Goal: Transaction & Acquisition: Book appointment/travel/reservation

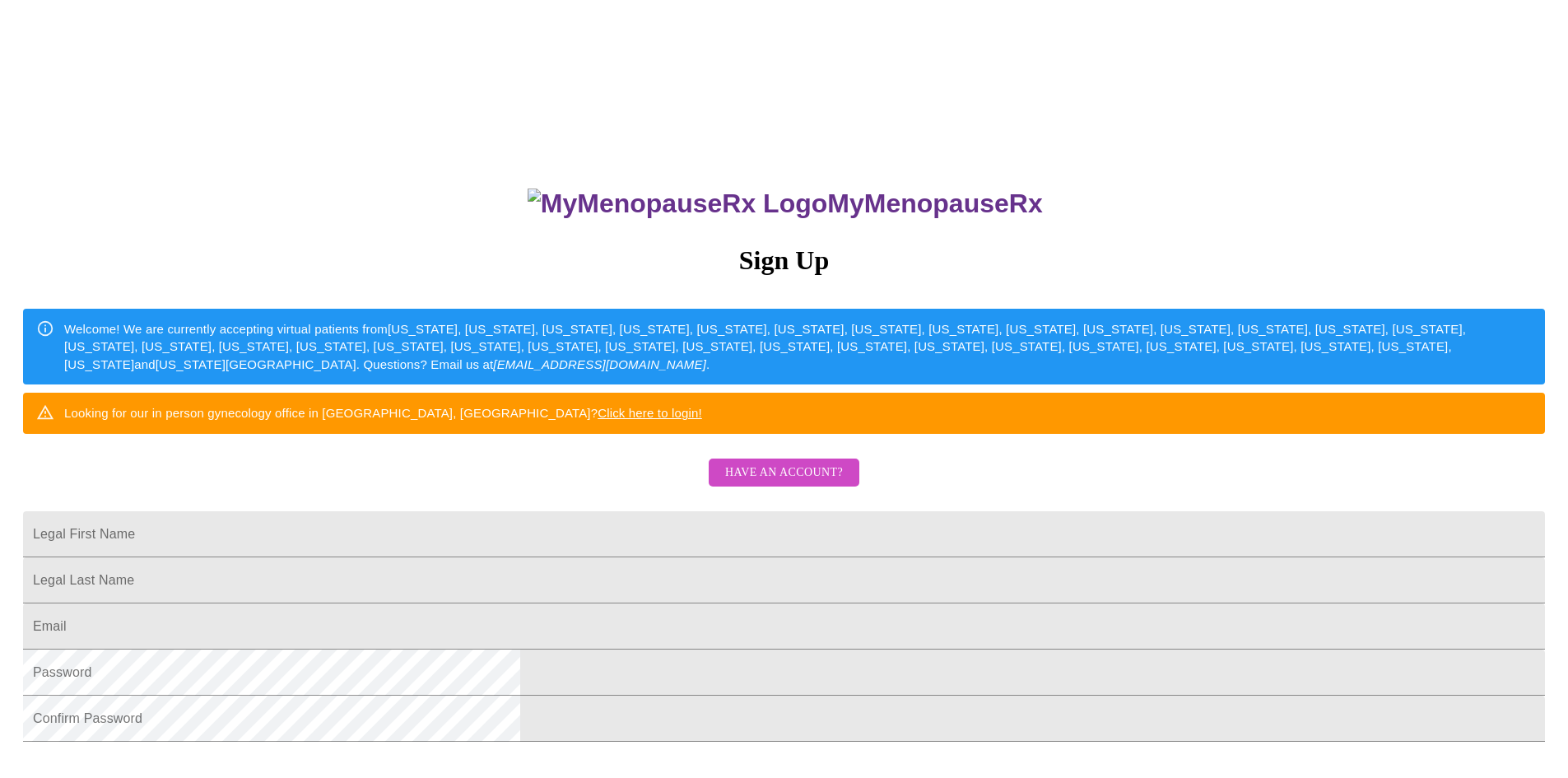
click at [826, 483] on span "Have an account?" at bounding box center [784, 473] width 117 height 21
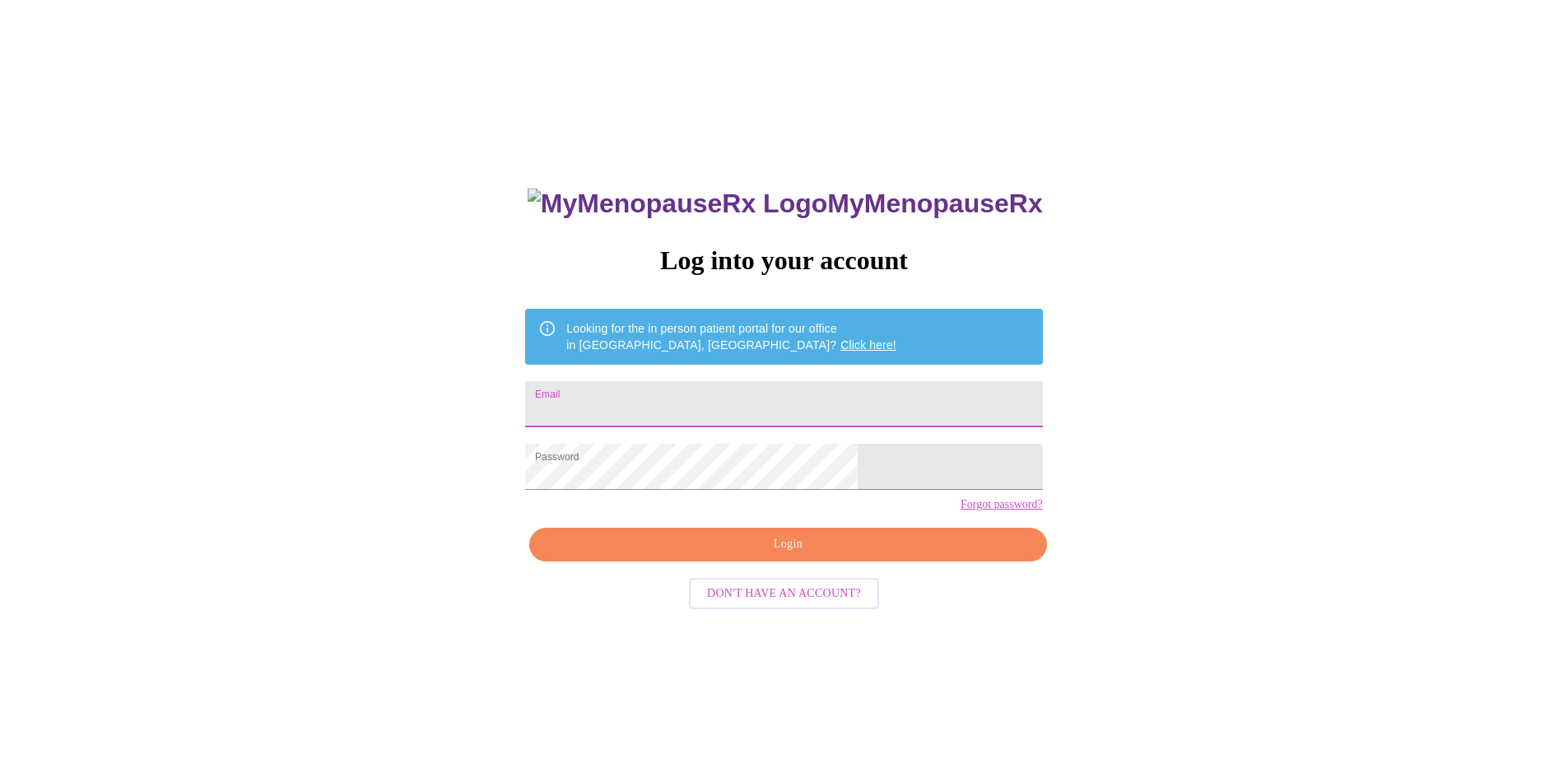
click at [762, 403] on input "Email" at bounding box center [783, 404] width 517 height 46
type input "[PERSON_NAME][EMAIL_ADDRESS][DOMAIN_NAME]"
click at [851, 555] on span "Login" at bounding box center [788, 544] width 480 height 21
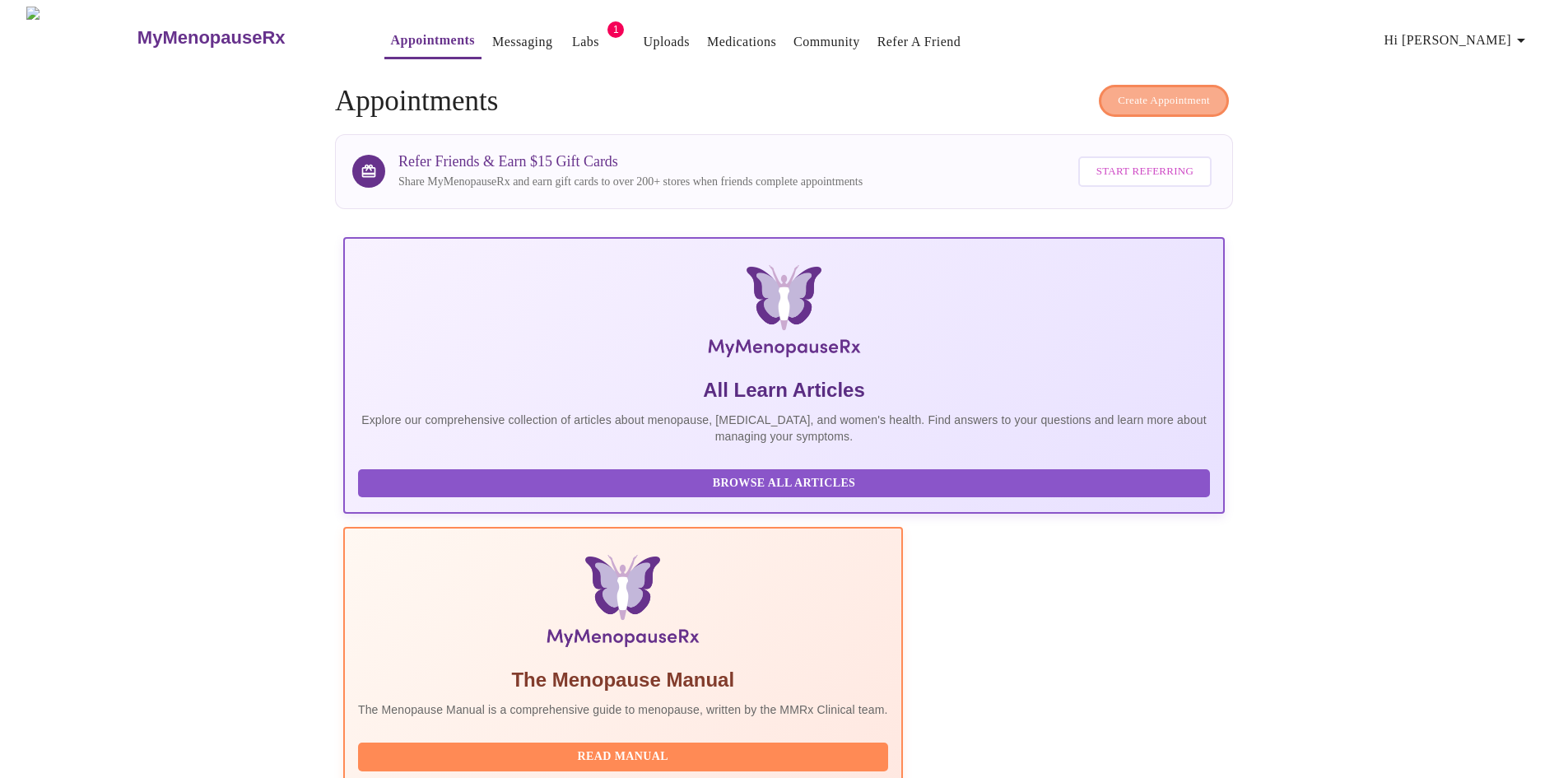
click at [1157, 91] on span "Create Appointment" at bounding box center [1163, 101] width 92 height 19
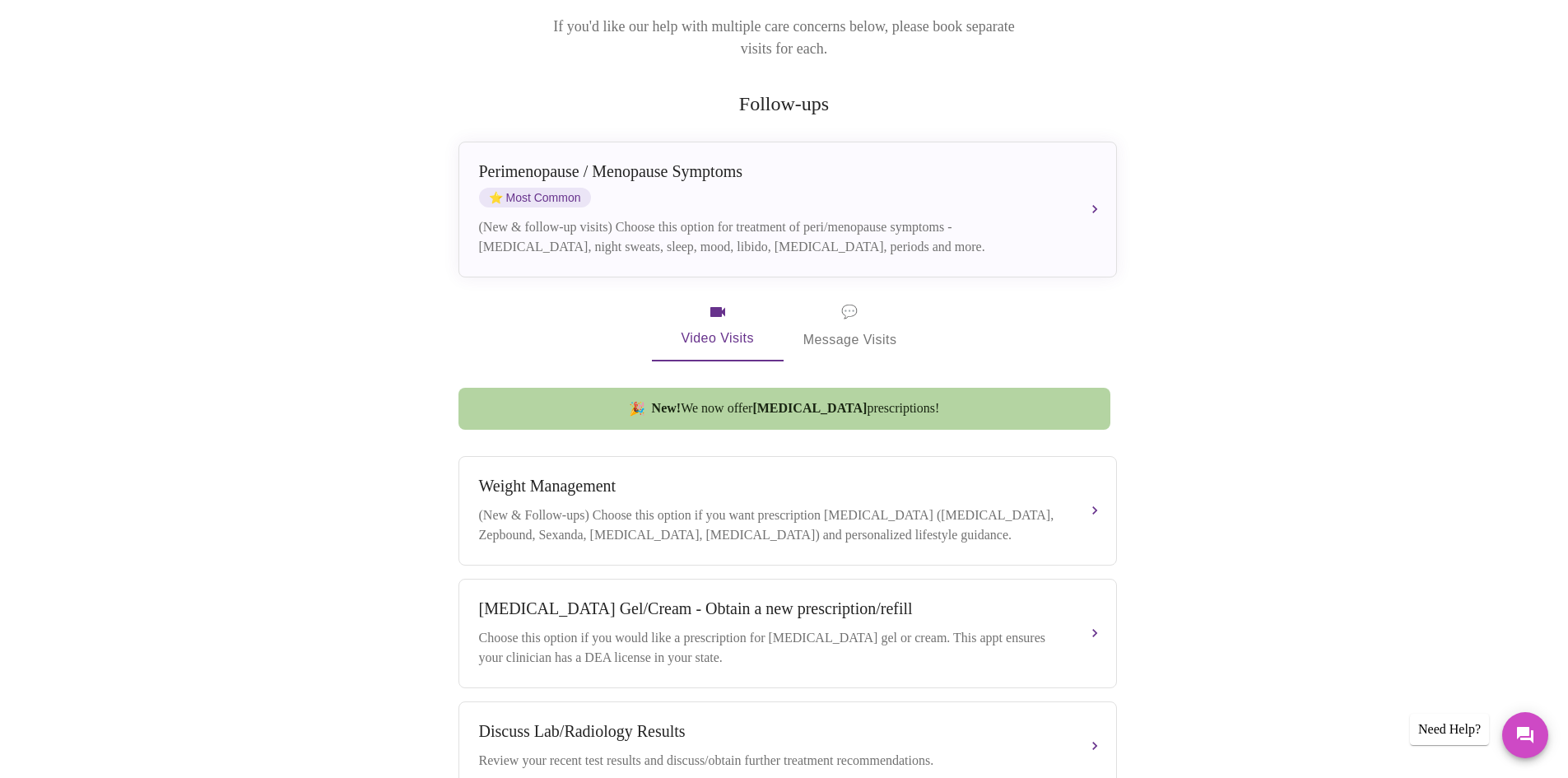
scroll to position [247, 0]
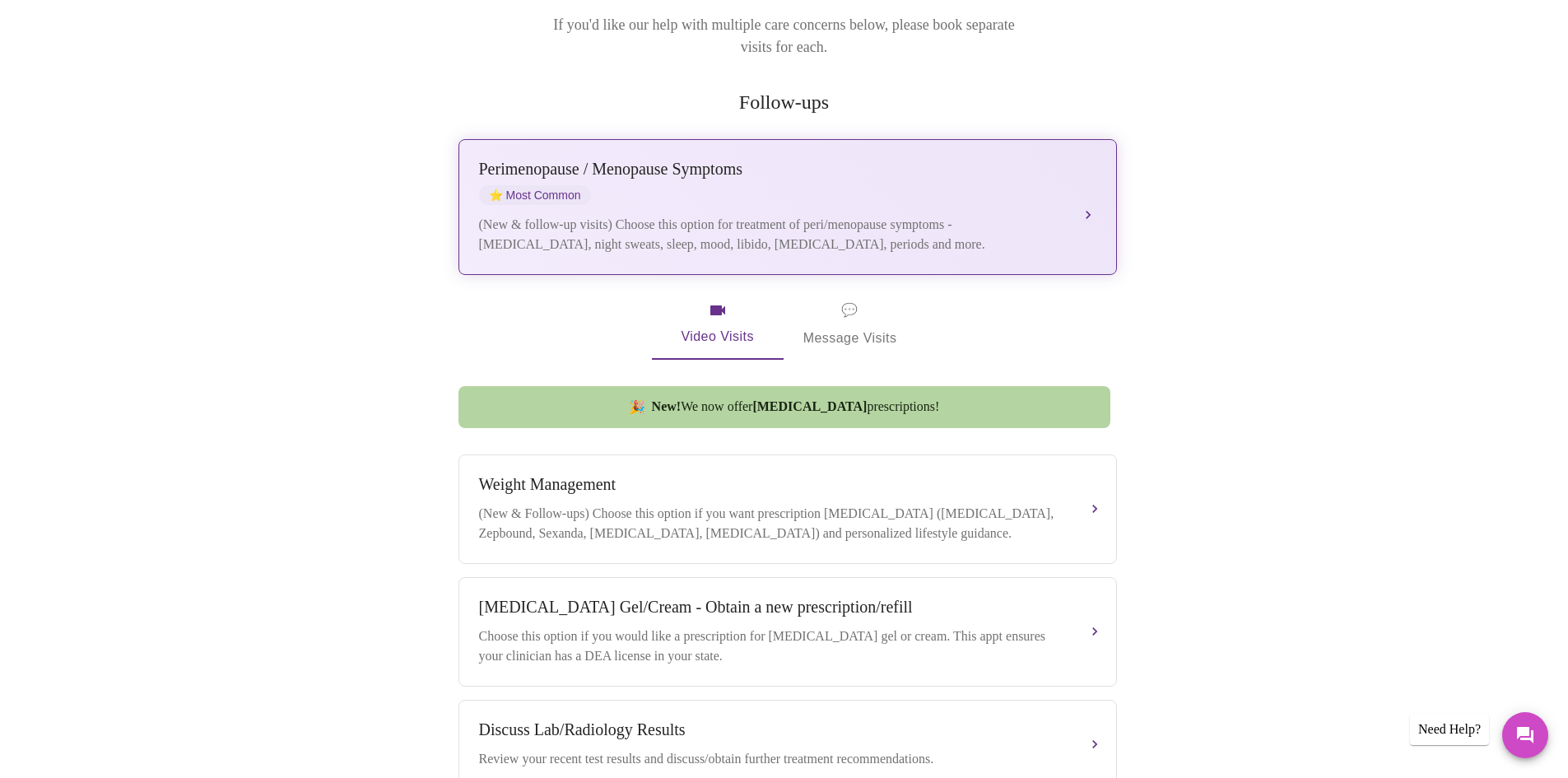
click at [734, 160] on div "Perimenopause / Menopause Symptoms" at bounding box center [772, 169] width 585 height 19
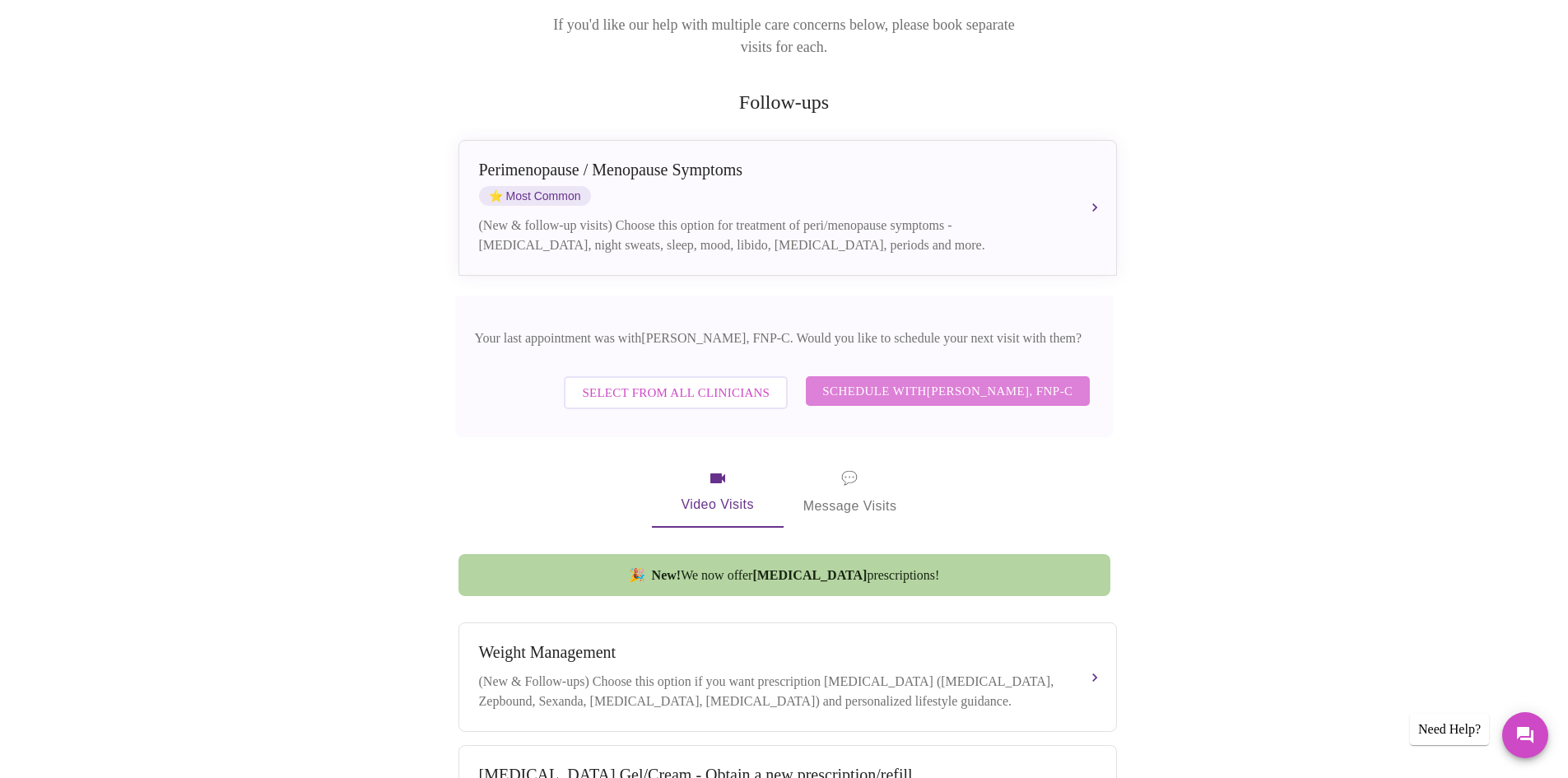
click at [858, 380] on span "Schedule with [PERSON_NAME], FNP-C" at bounding box center [948, 391] width 250 height 22
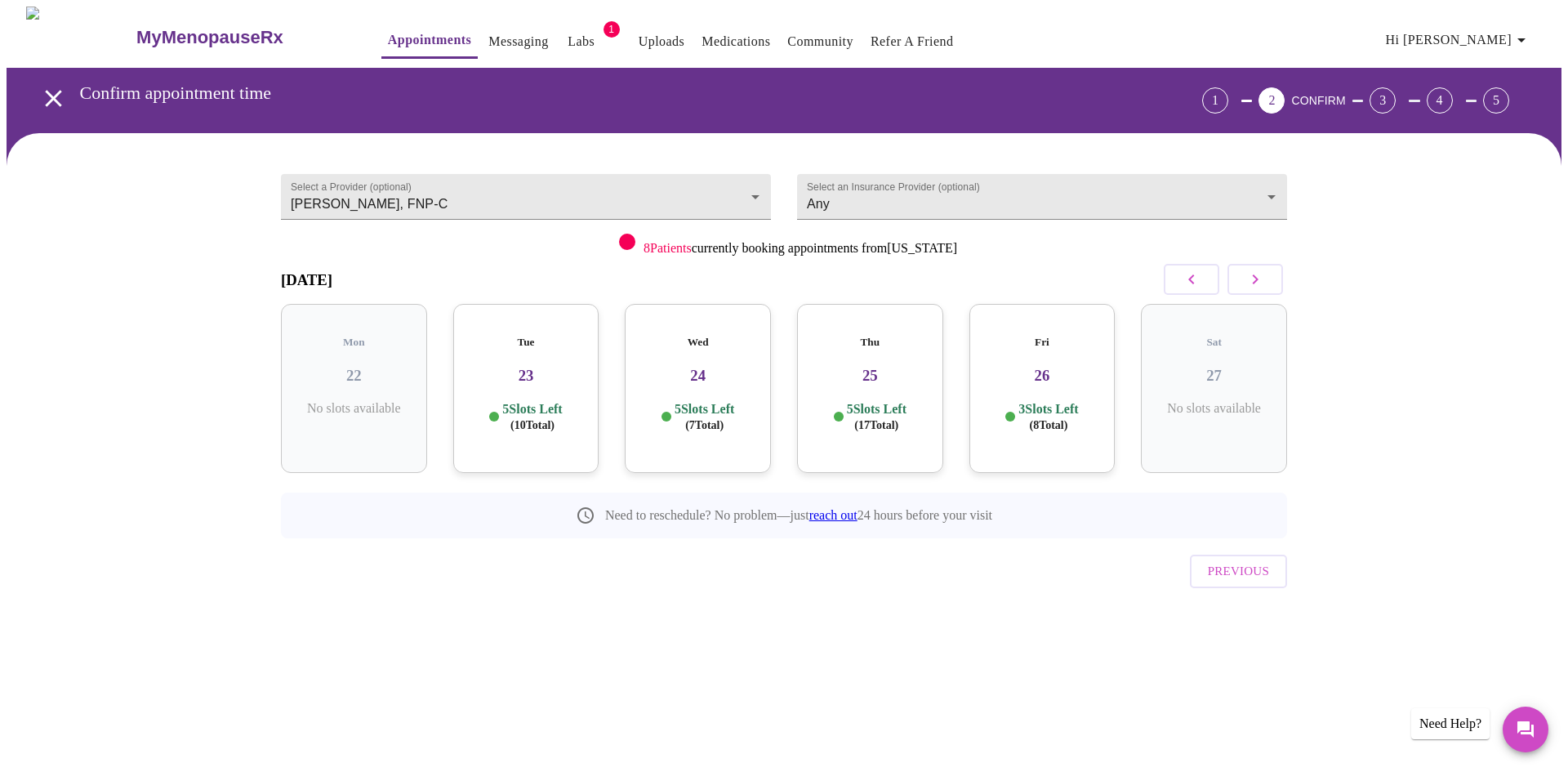
click at [1068, 419] on span "( 8 Total)" at bounding box center [1048, 425] width 38 height 12
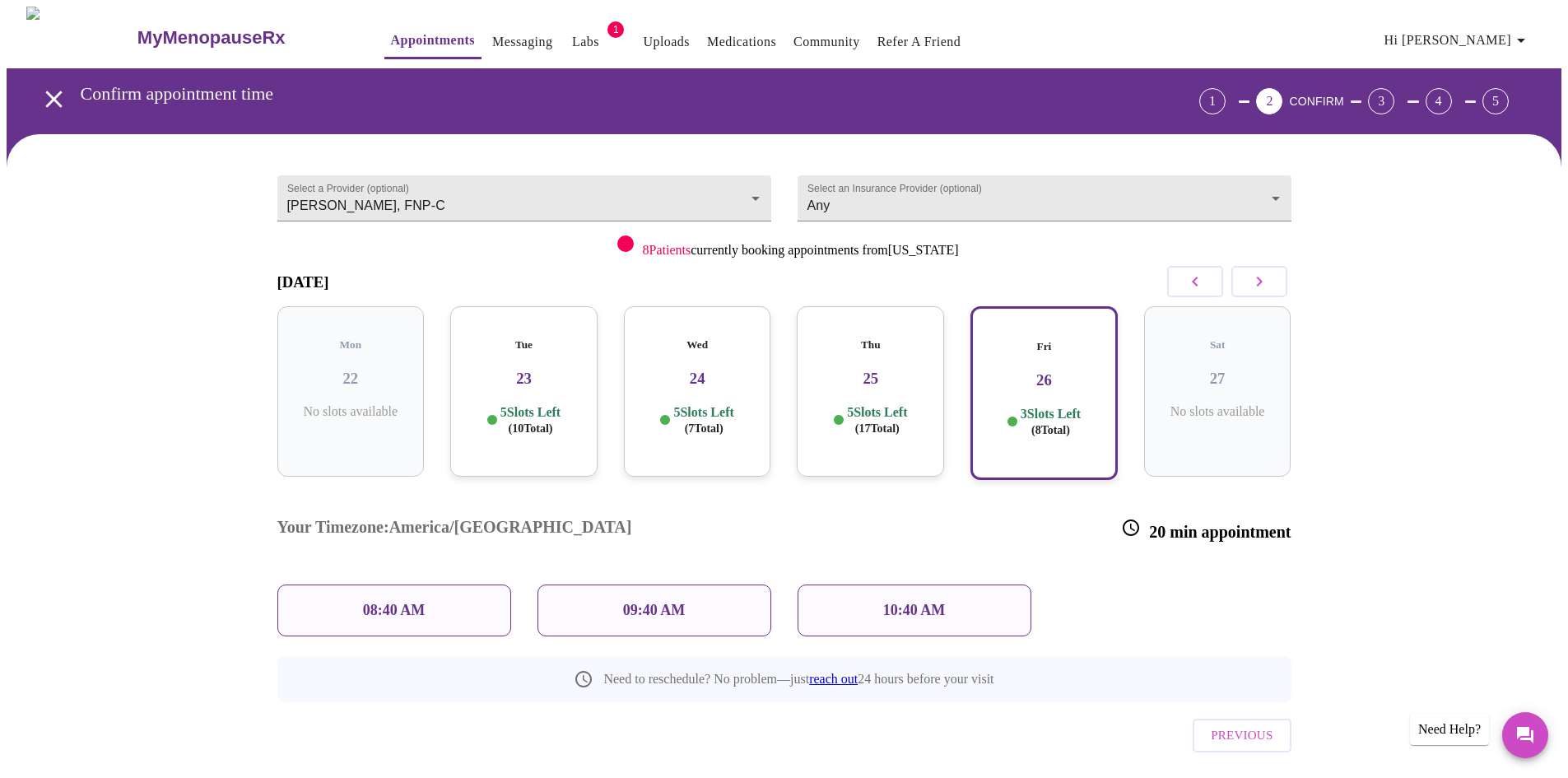
click at [903, 602] on p "10:40 AM" at bounding box center [914, 611] width 63 height 17
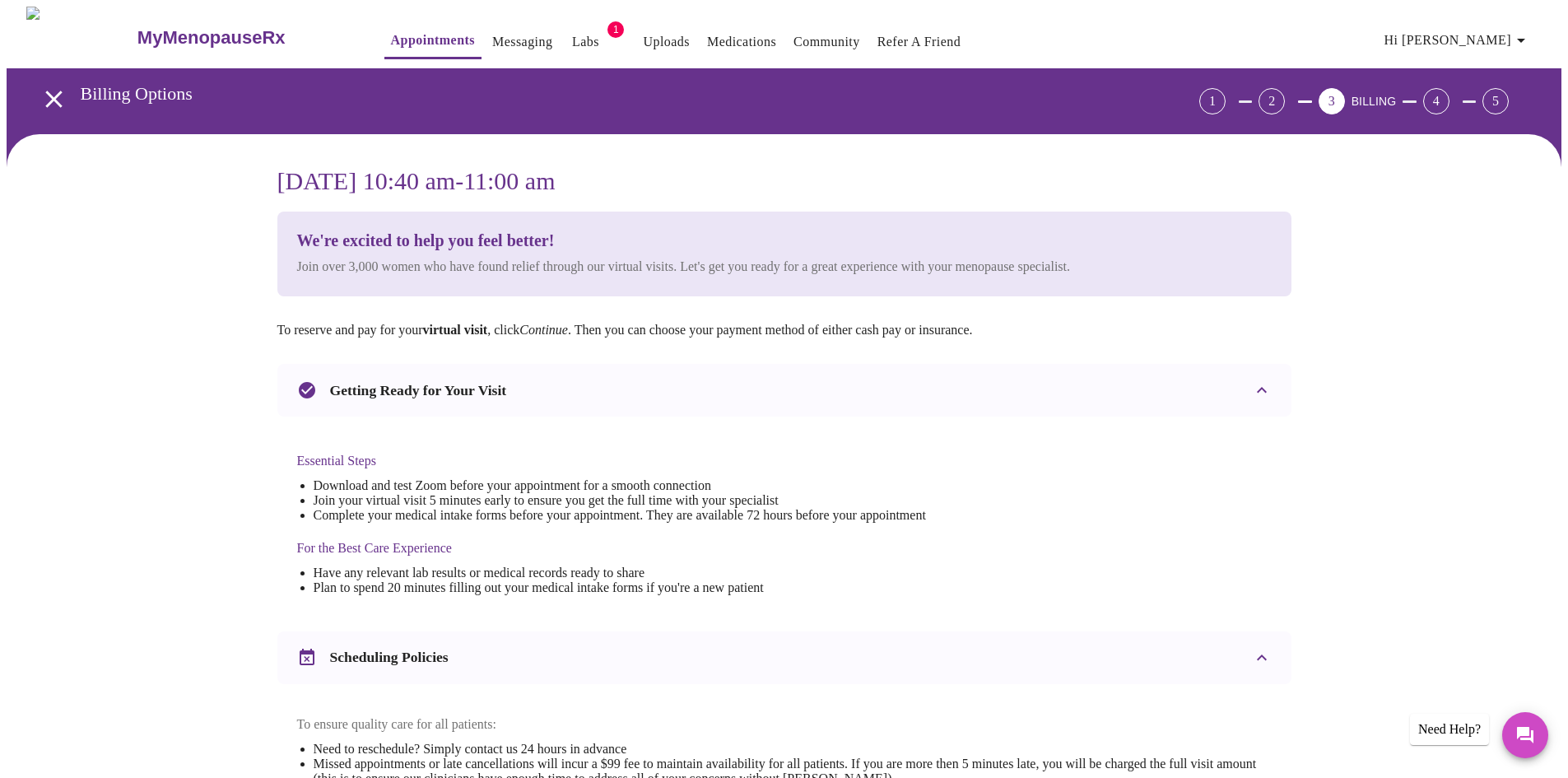
click at [1285, 90] on div "2" at bounding box center [1271, 101] width 27 height 27
click at [46, 96] on icon "open drawer" at bounding box center [53, 98] width 28 height 28
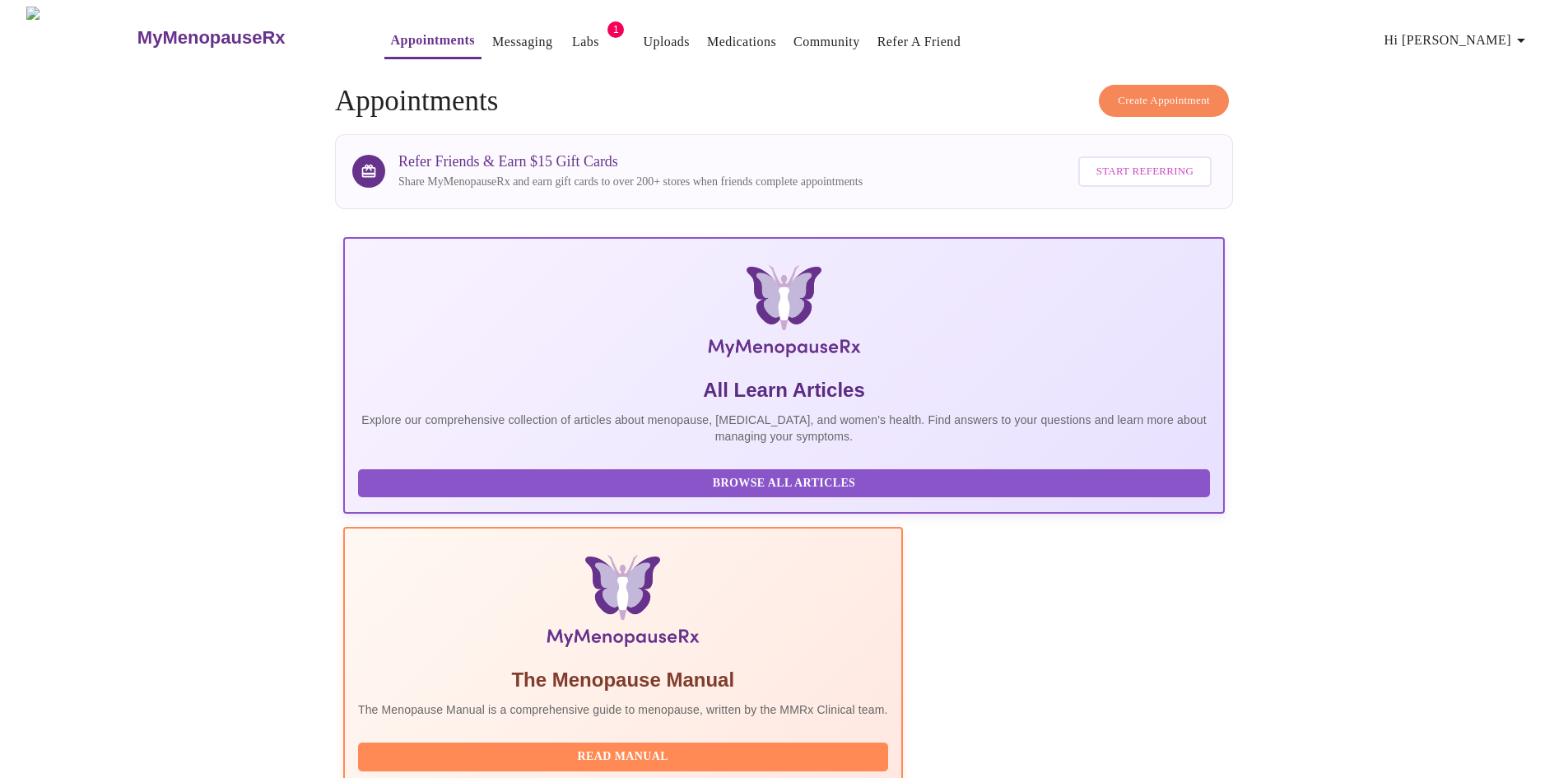
click at [1172, 95] on span "Create Appointment" at bounding box center [1163, 101] width 92 height 19
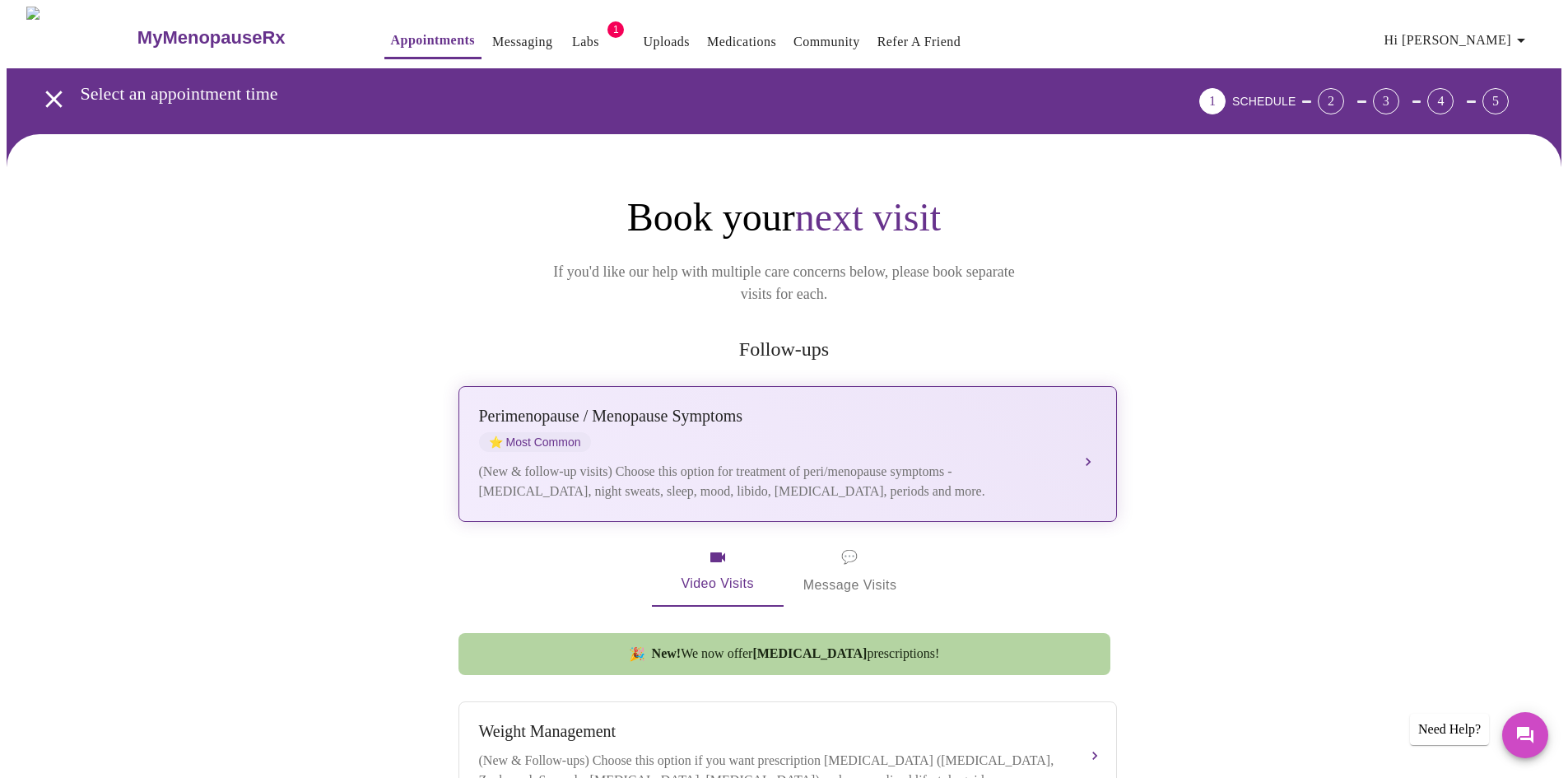
click at [894, 431] on div "[MEDICAL_DATA] / Menopause Symptoms ⭐ Most Common (New & follow-up visits) Choo…" at bounding box center [788, 455] width 618 height 95
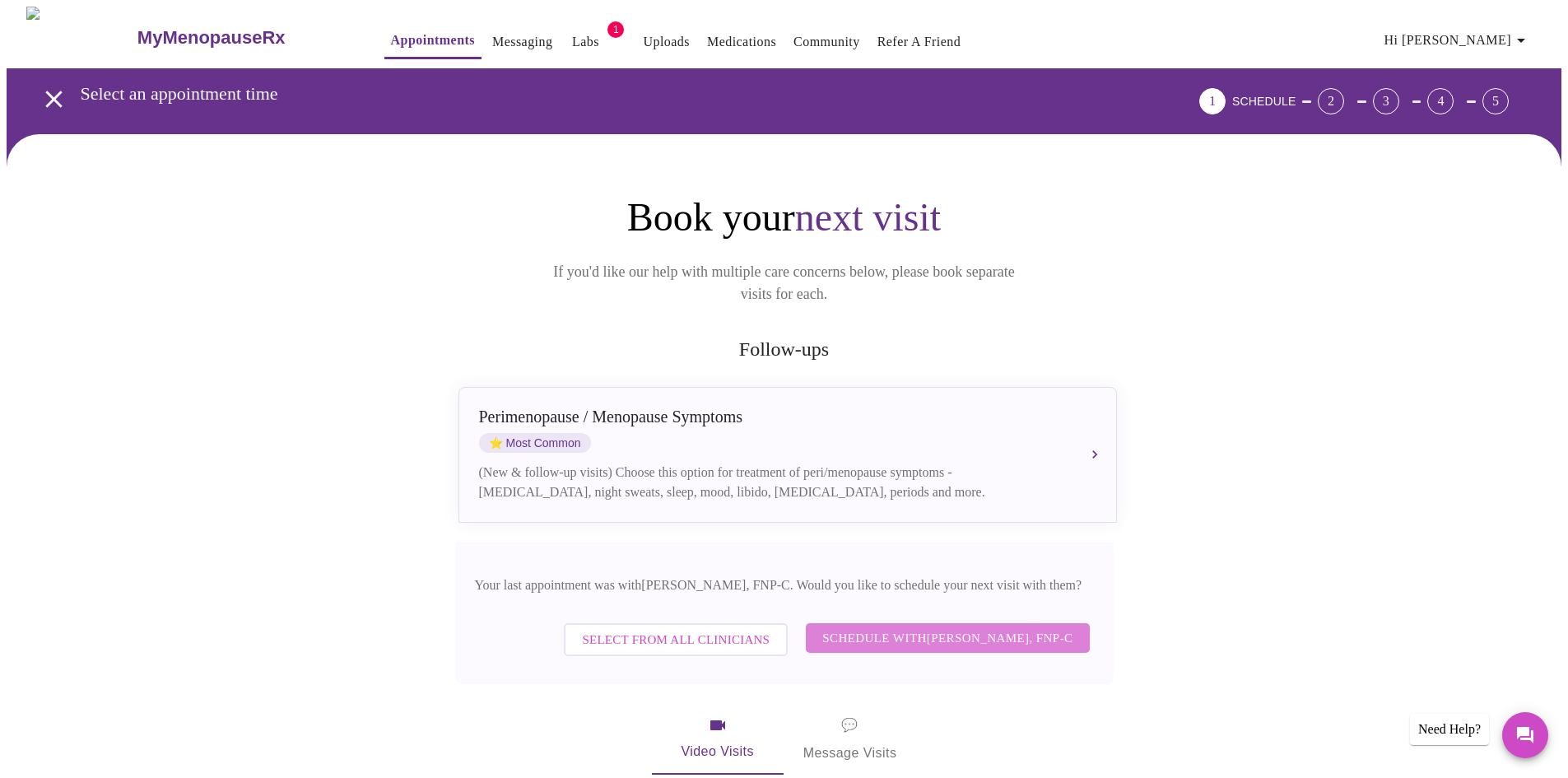
click at [992, 627] on span "Schedule with [PERSON_NAME], FNP-C" at bounding box center [948, 637] width 250 height 22
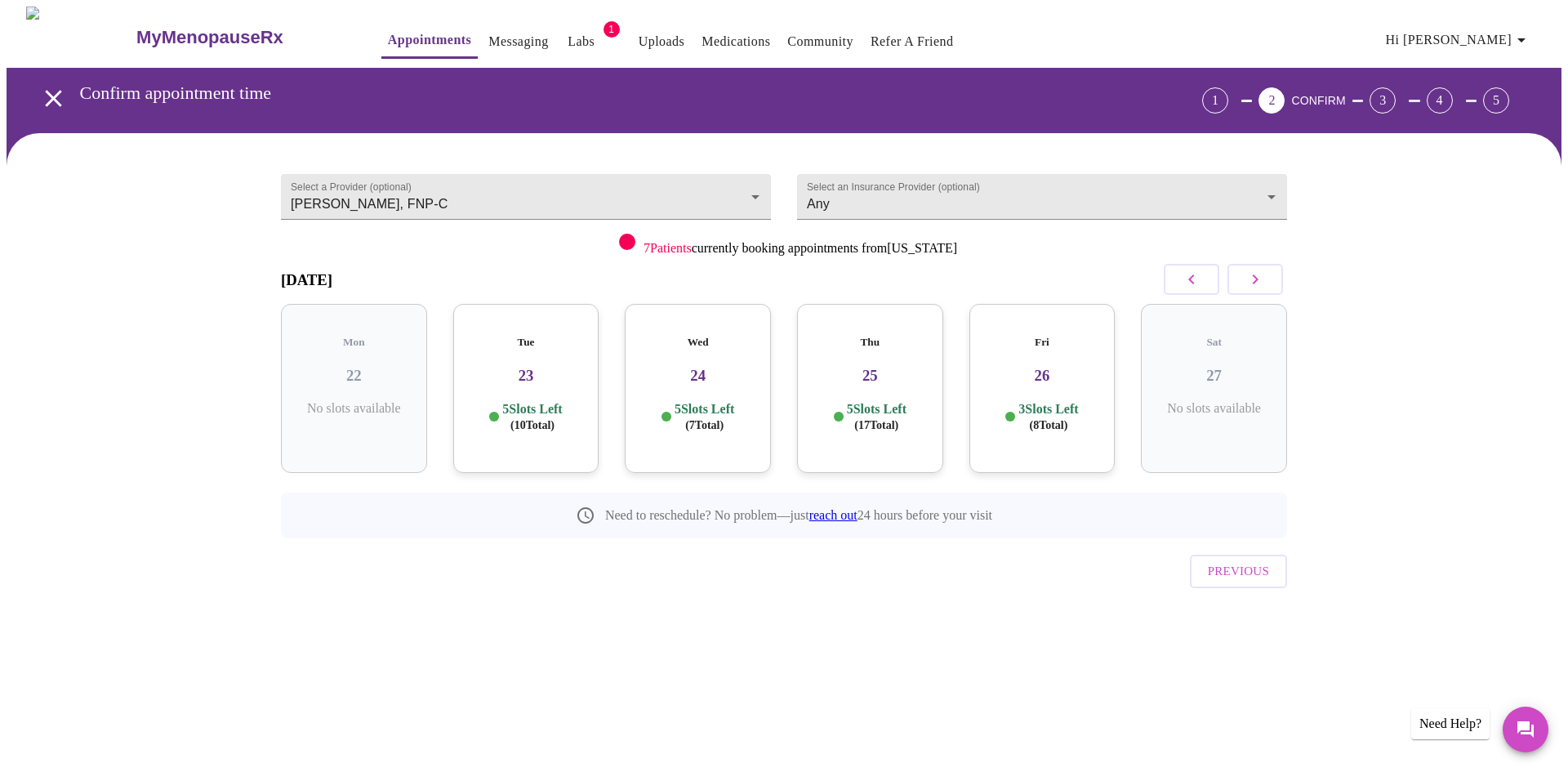
click at [1019, 369] on h3 "26" at bounding box center [1042, 376] width 120 height 18
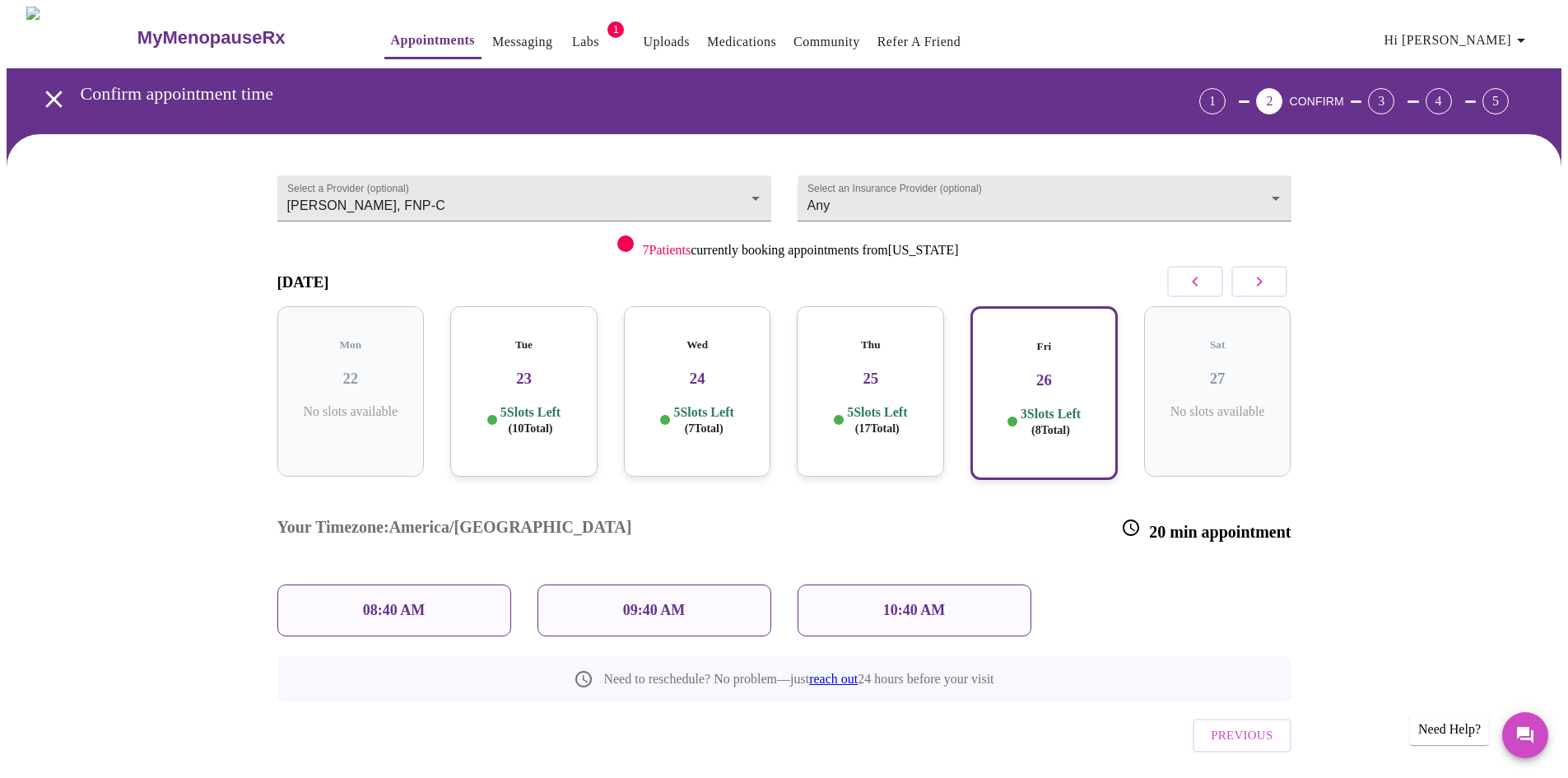
click at [414, 602] on p "08:40 AM" at bounding box center [394, 611] width 63 height 17
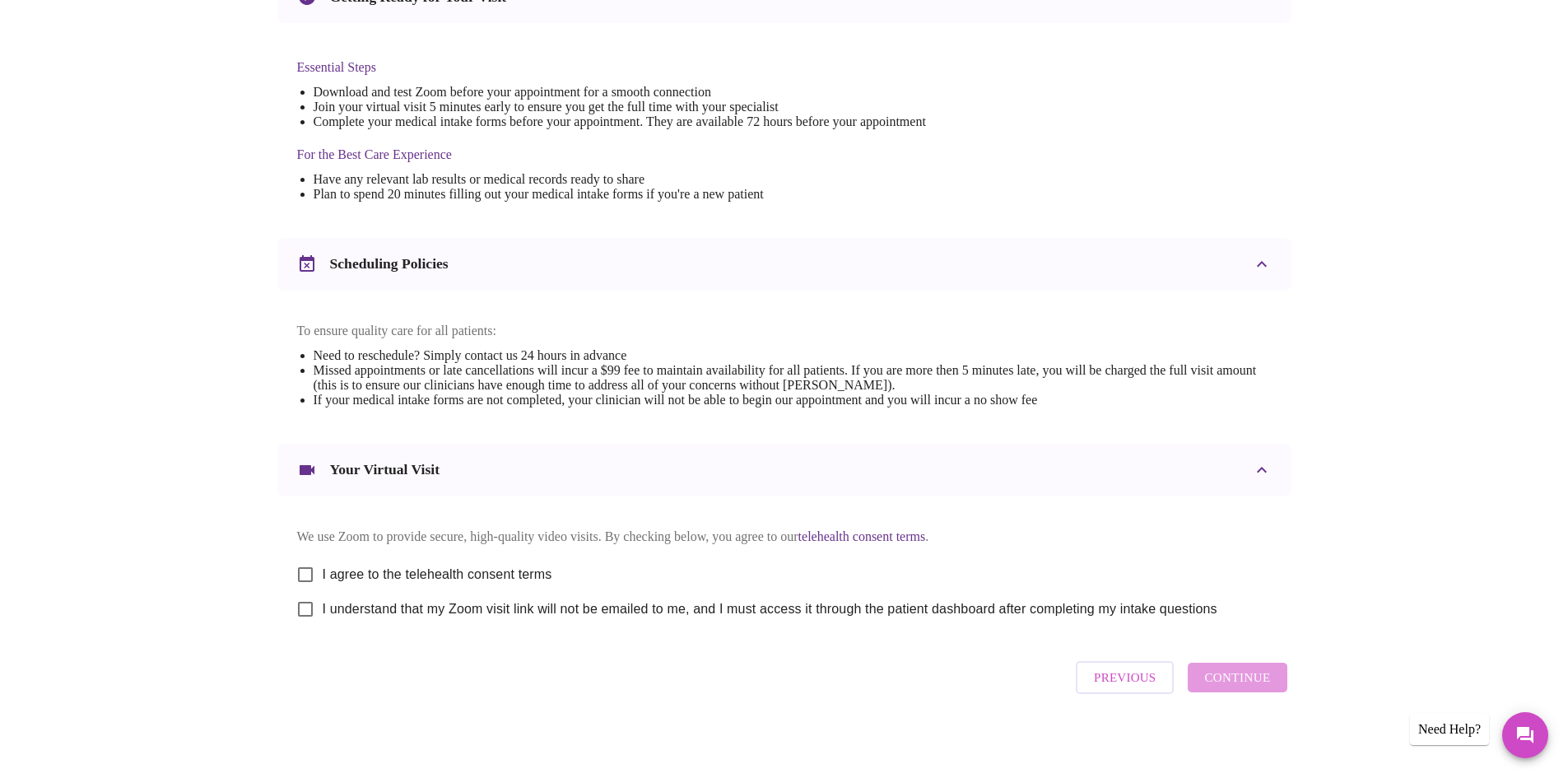
scroll to position [411, 0]
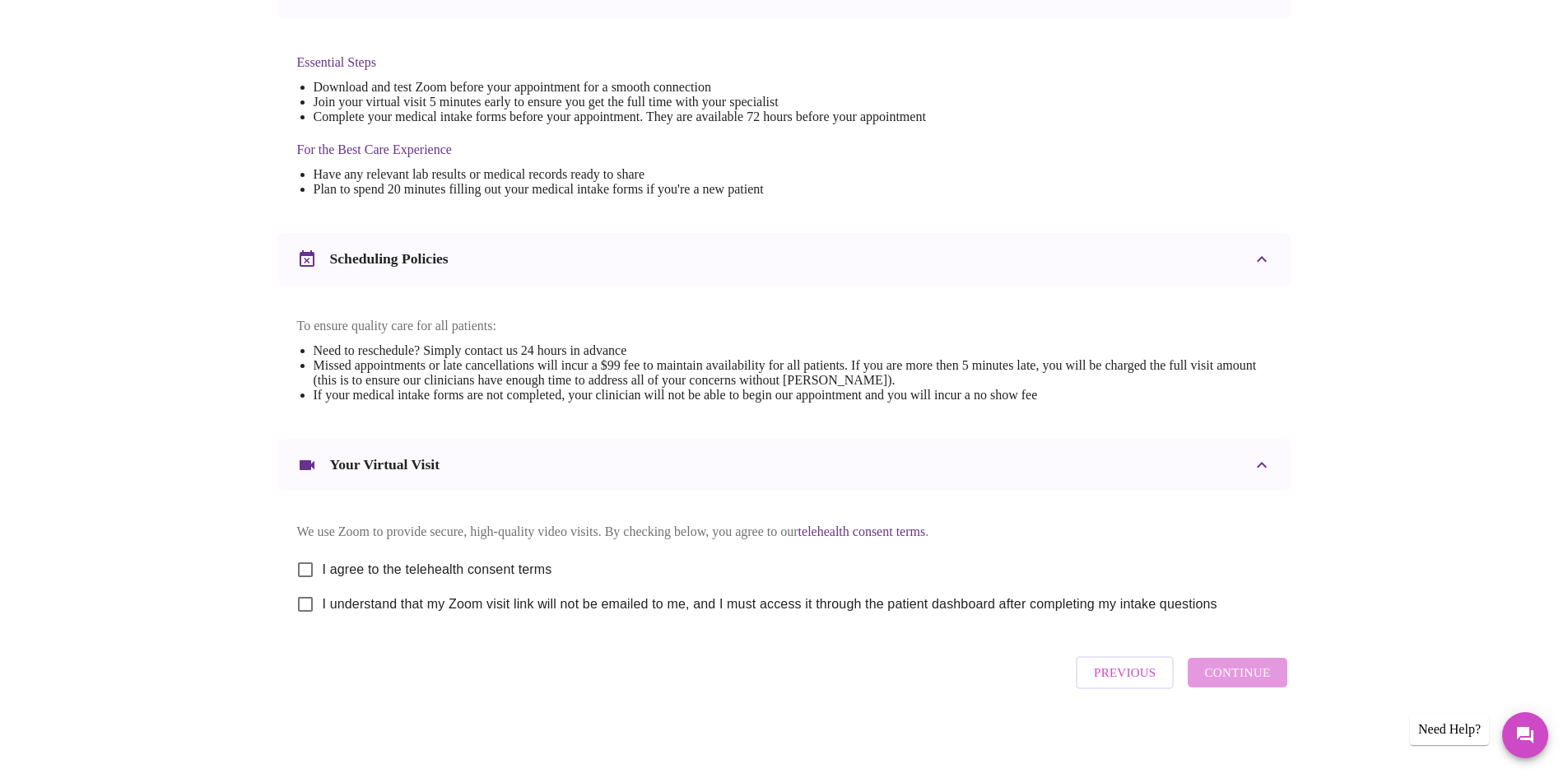
click at [305, 565] on input "I agree to the telehealth consent terms" at bounding box center [305, 569] width 34 height 35
checkbox input "true"
click at [301, 606] on input "I understand that my Zoom visit link will not be emailed to me, and I must acce…" at bounding box center [305, 605] width 34 height 35
checkbox input "true"
click at [1247, 679] on span "Continue" at bounding box center [1237, 672] width 66 height 22
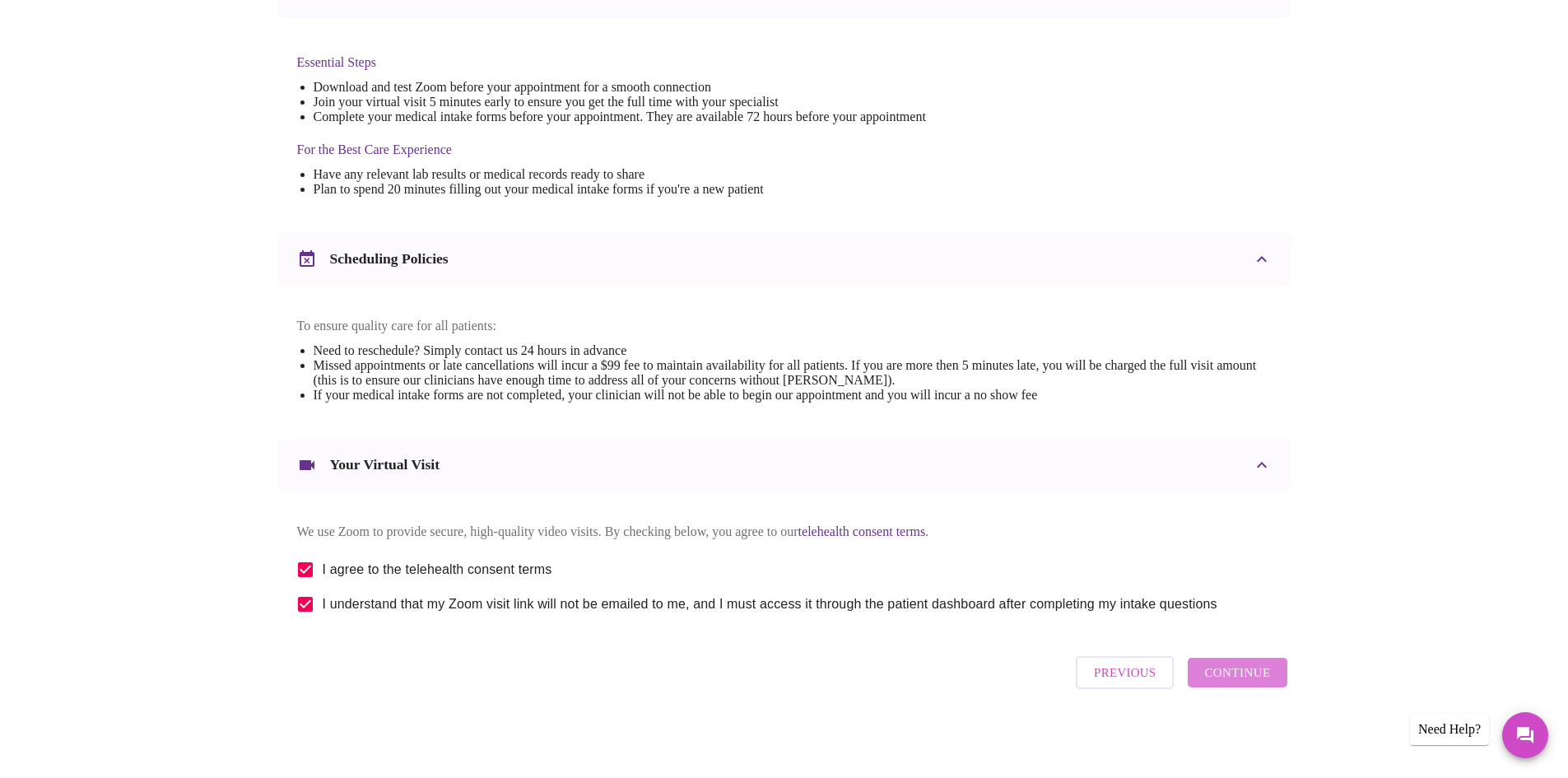
scroll to position [0, 0]
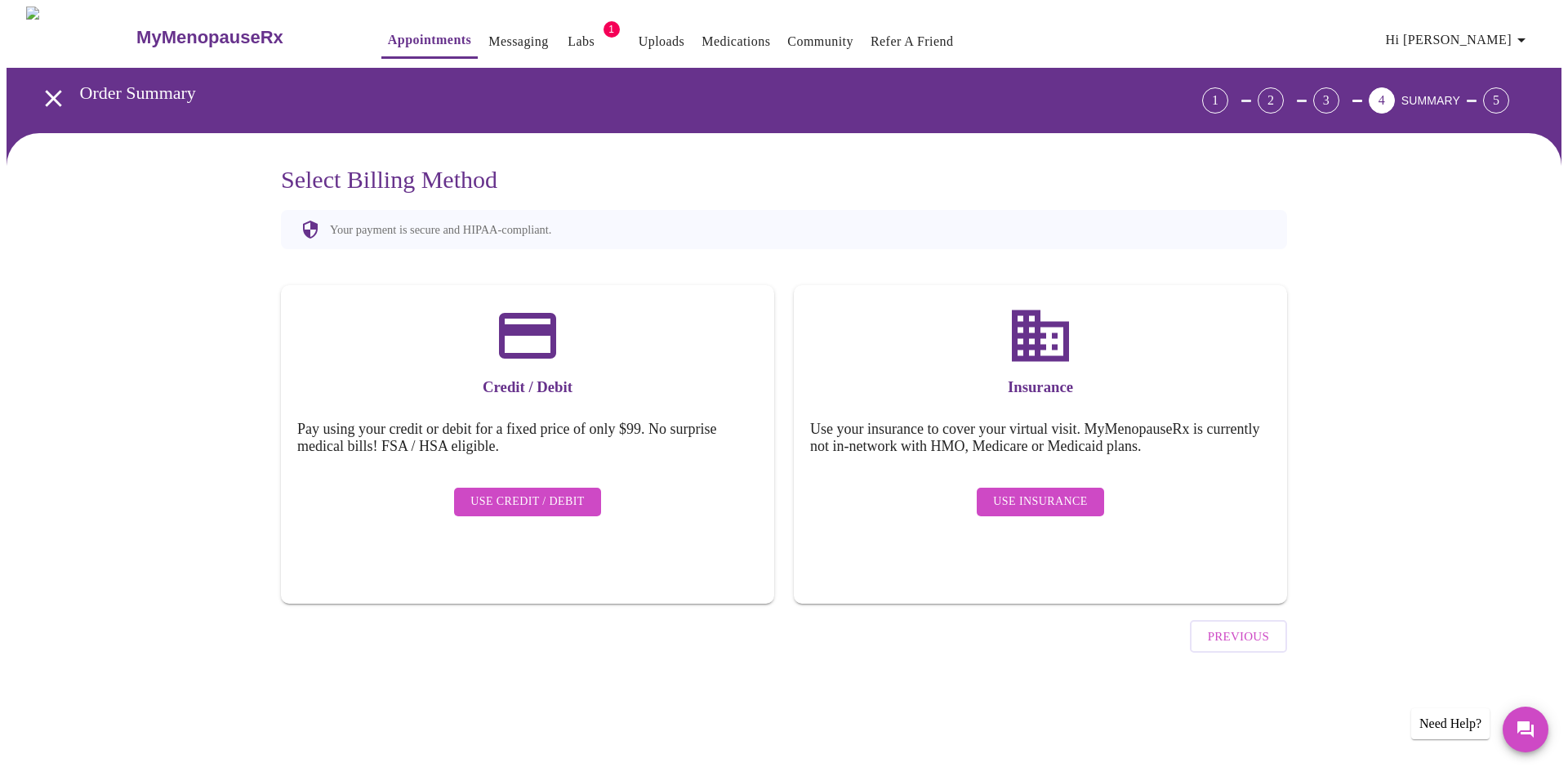
click at [1004, 492] on span "Use Insurance" at bounding box center [1040, 502] width 94 height 21
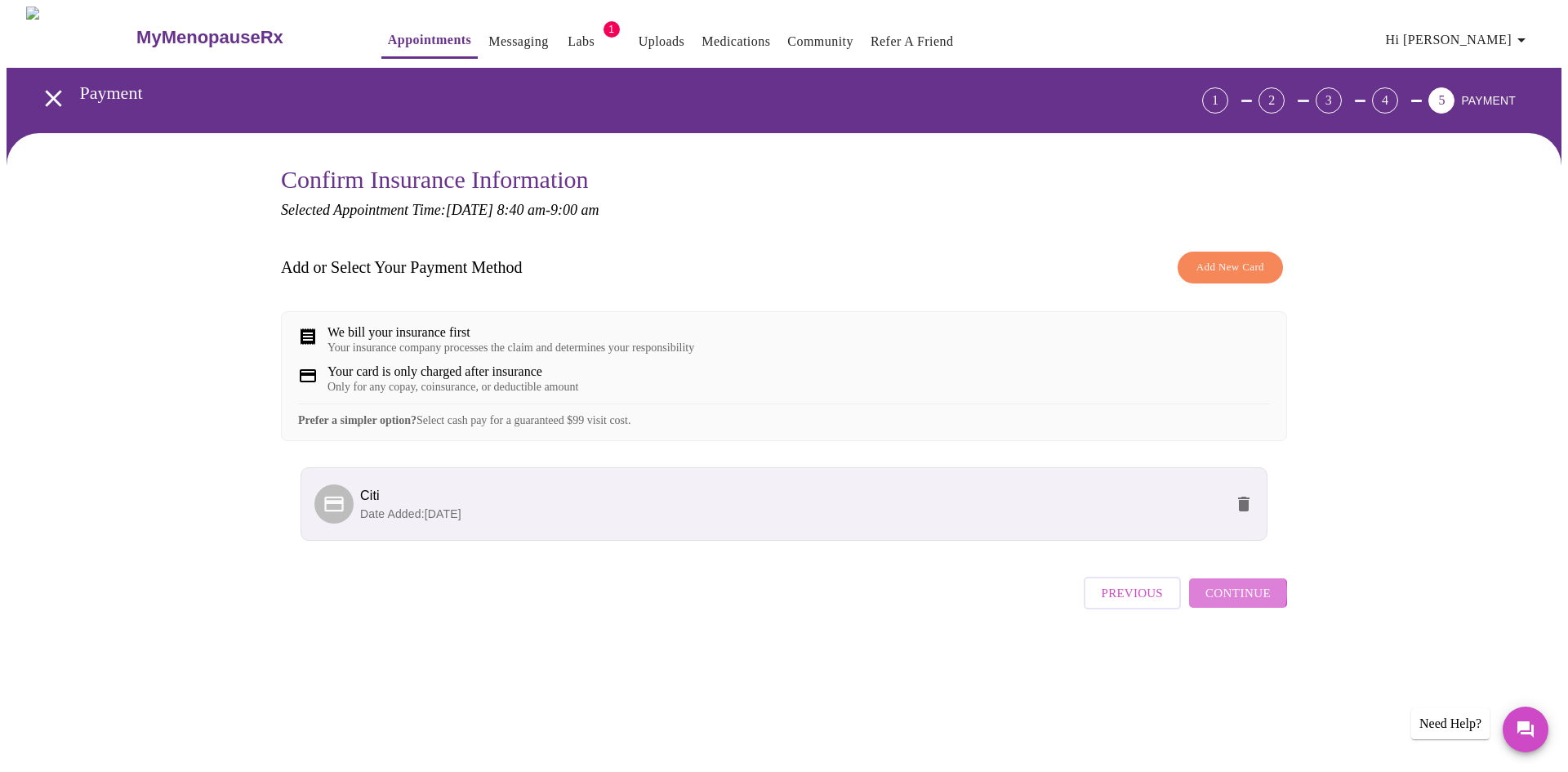
click at [1235, 603] on span "Continue" at bounding box center [1238, 593] width 65 height 21
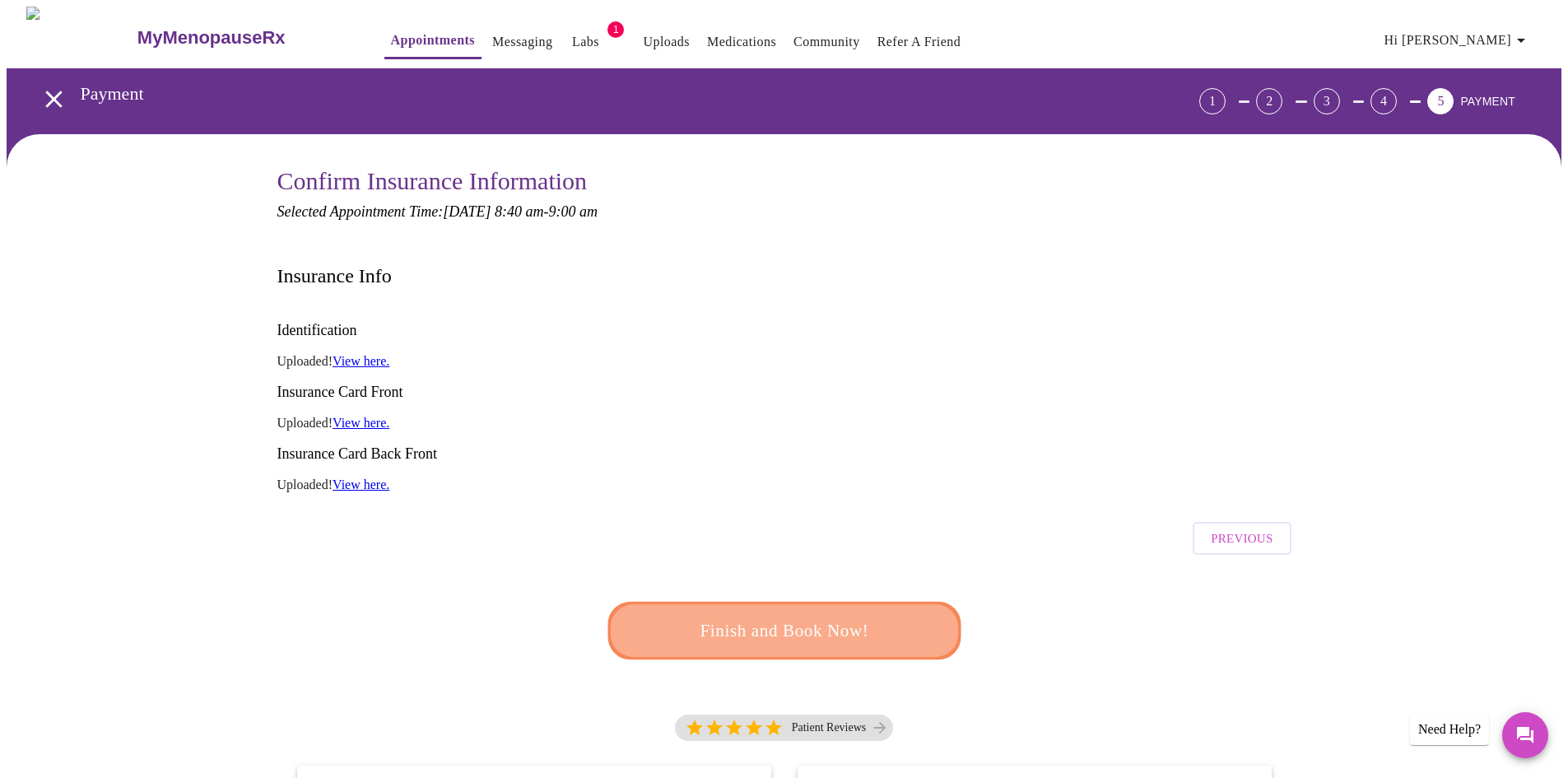
click at [847, 616] on span "Finish and Book Now!" at bounding box center [784, 631] width 304 height 30
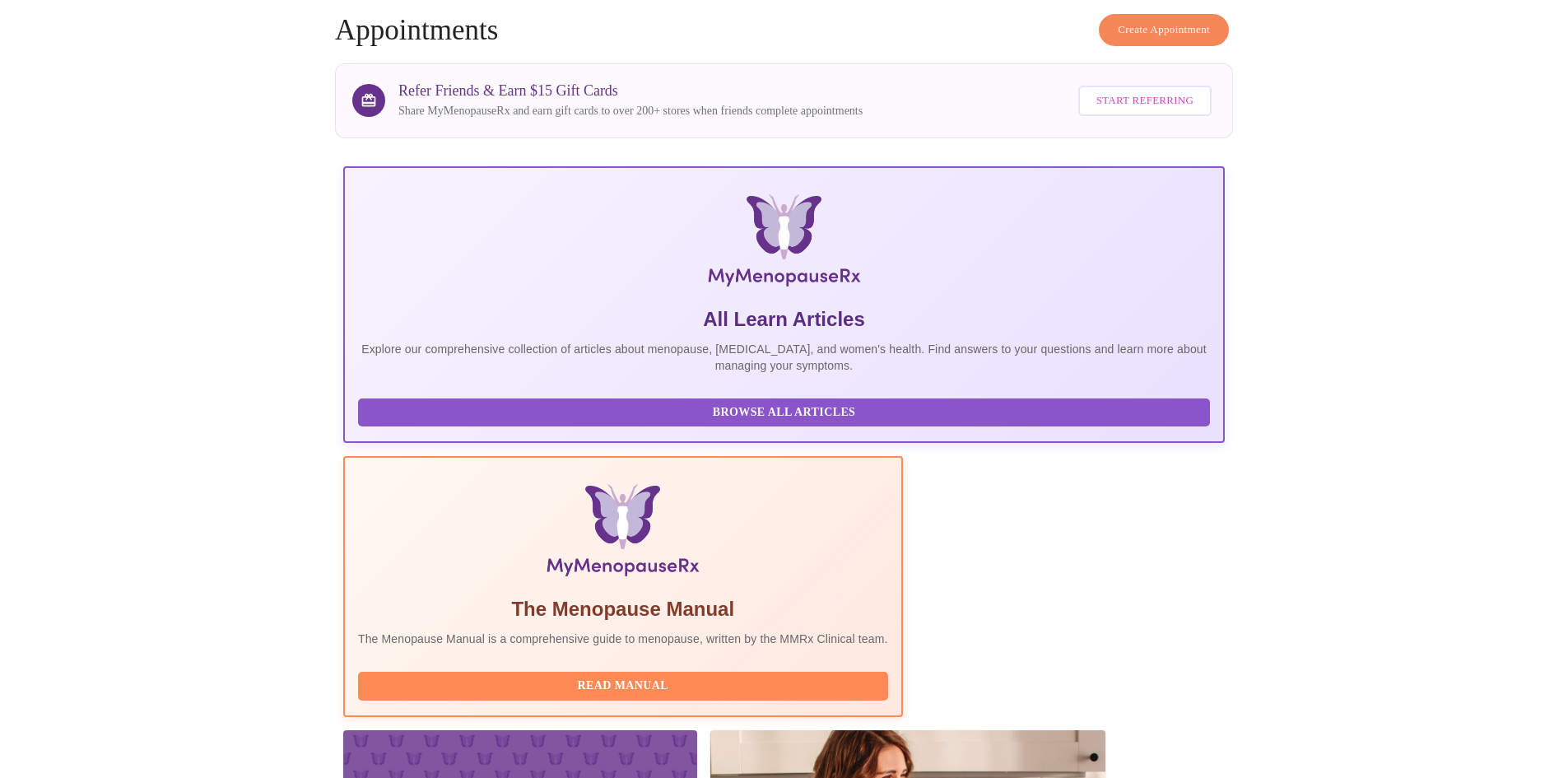
scroll to position [165, 0]
